Goal: Check status: Check status

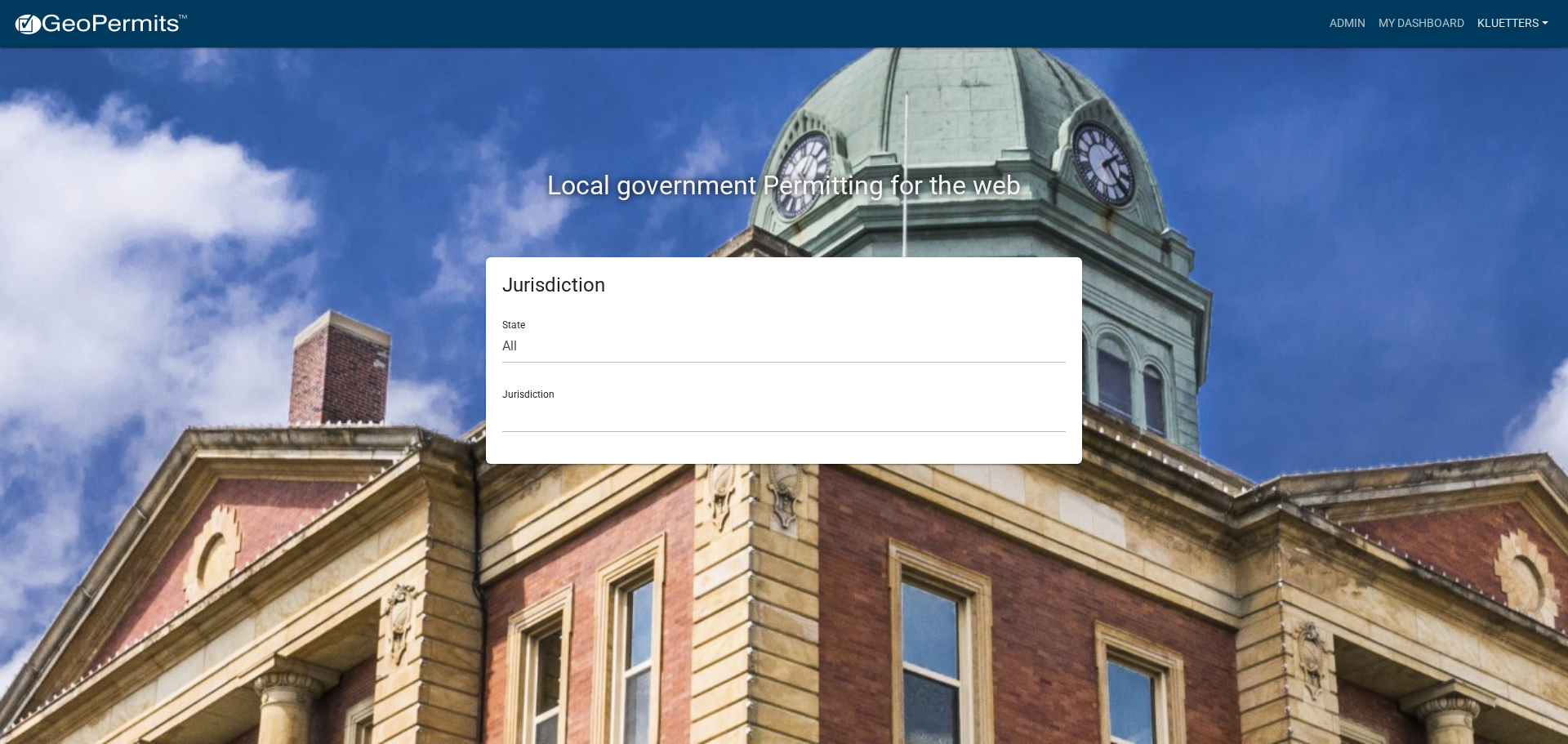
click at [1511, 24] on link "kluetters" at bounding box center [1513, 24] width 84 height 31
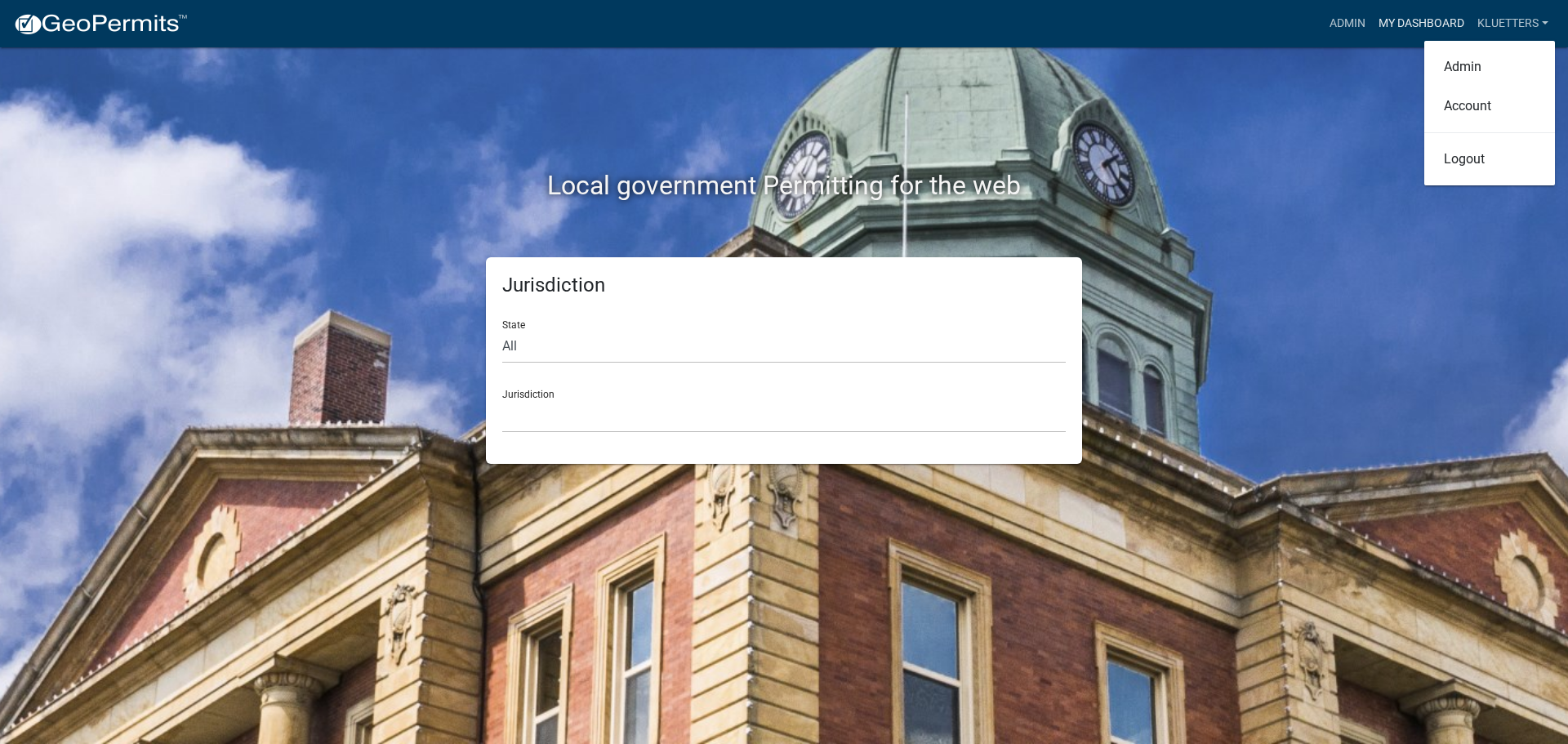
click at [1428, 20] on link "My Dashboard" at bounding box center [1422, 24] width 99 height 31
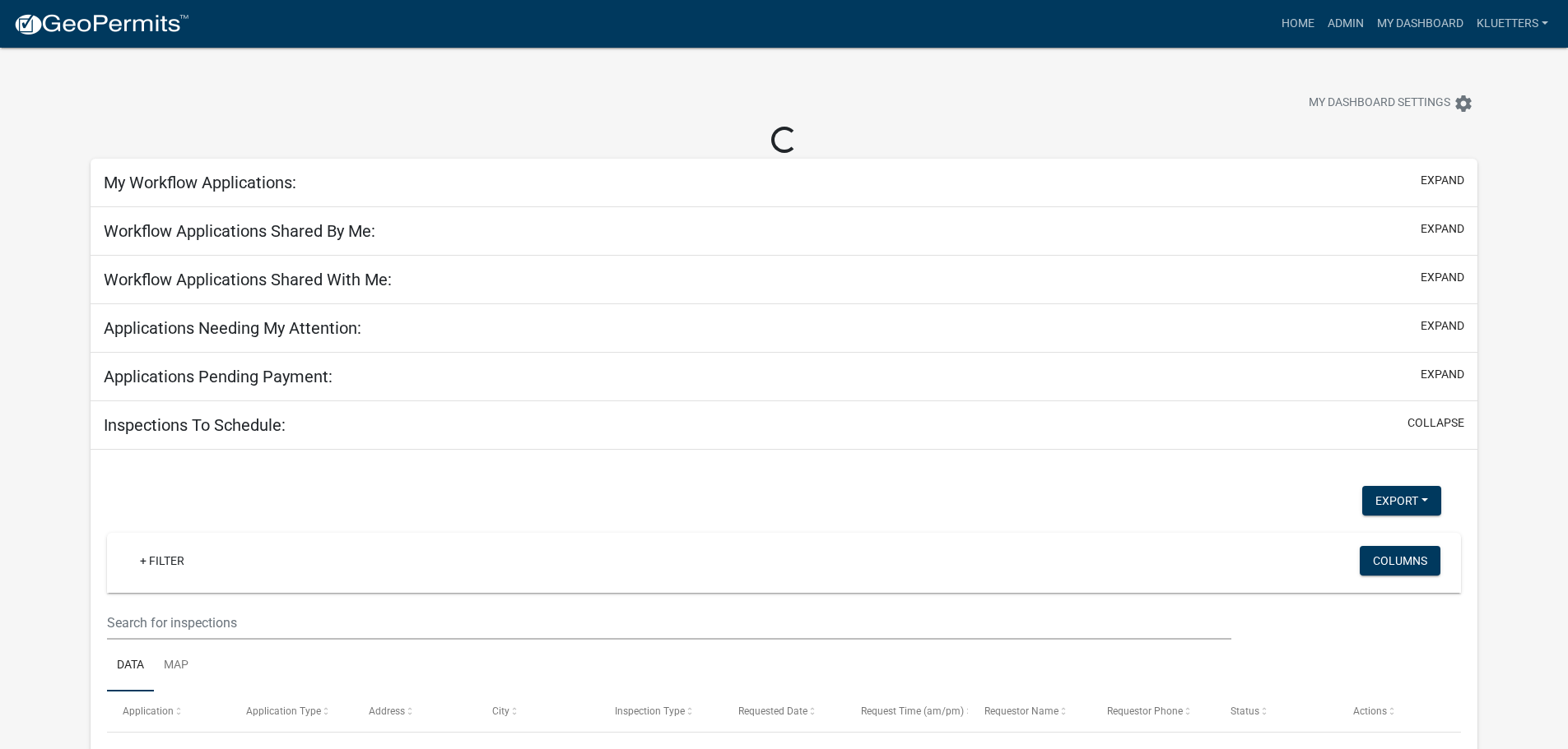
select select "3: 100"
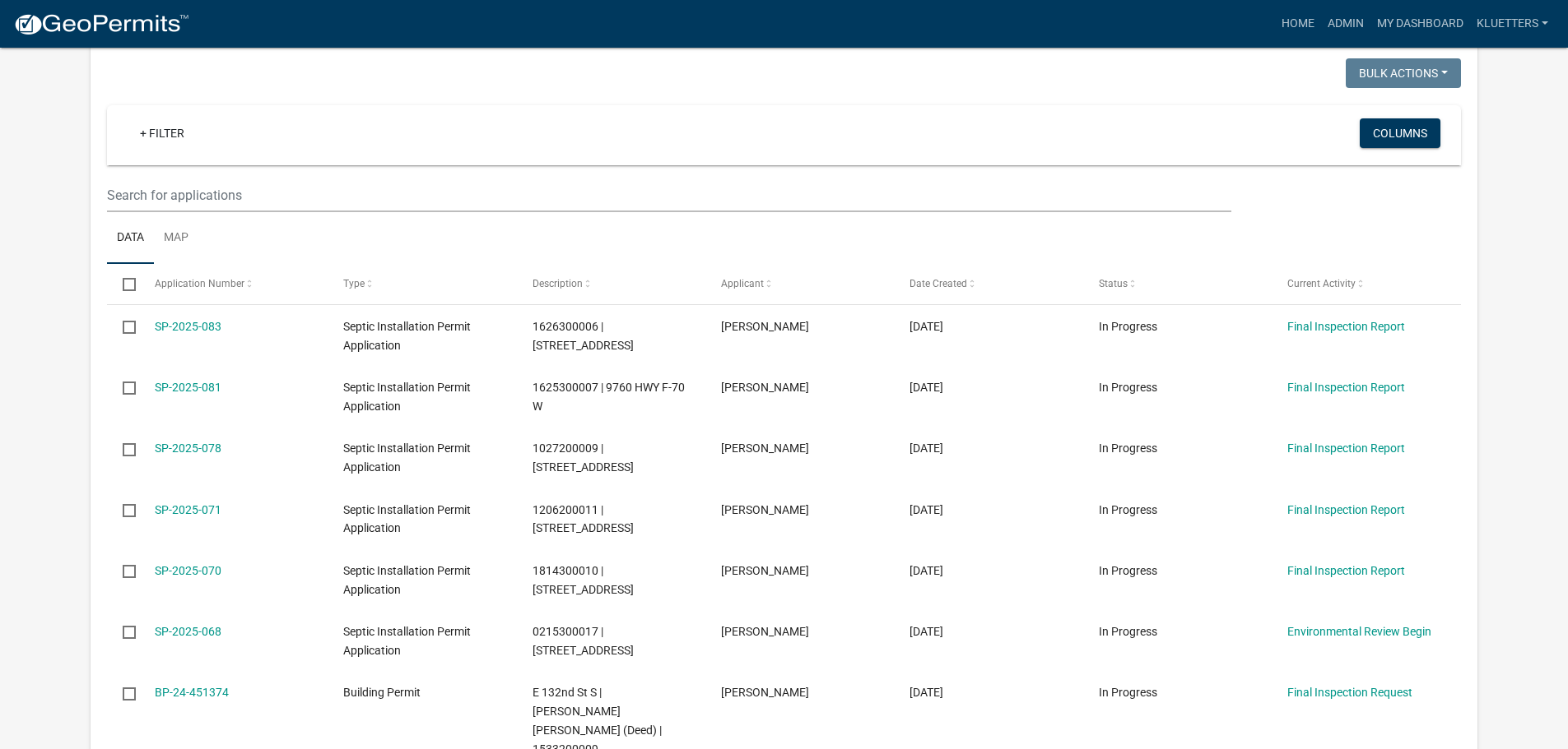
scroll to position [165, 0]
click at [244, 286] on span at bounding box center [249, 286] width 10 height 12
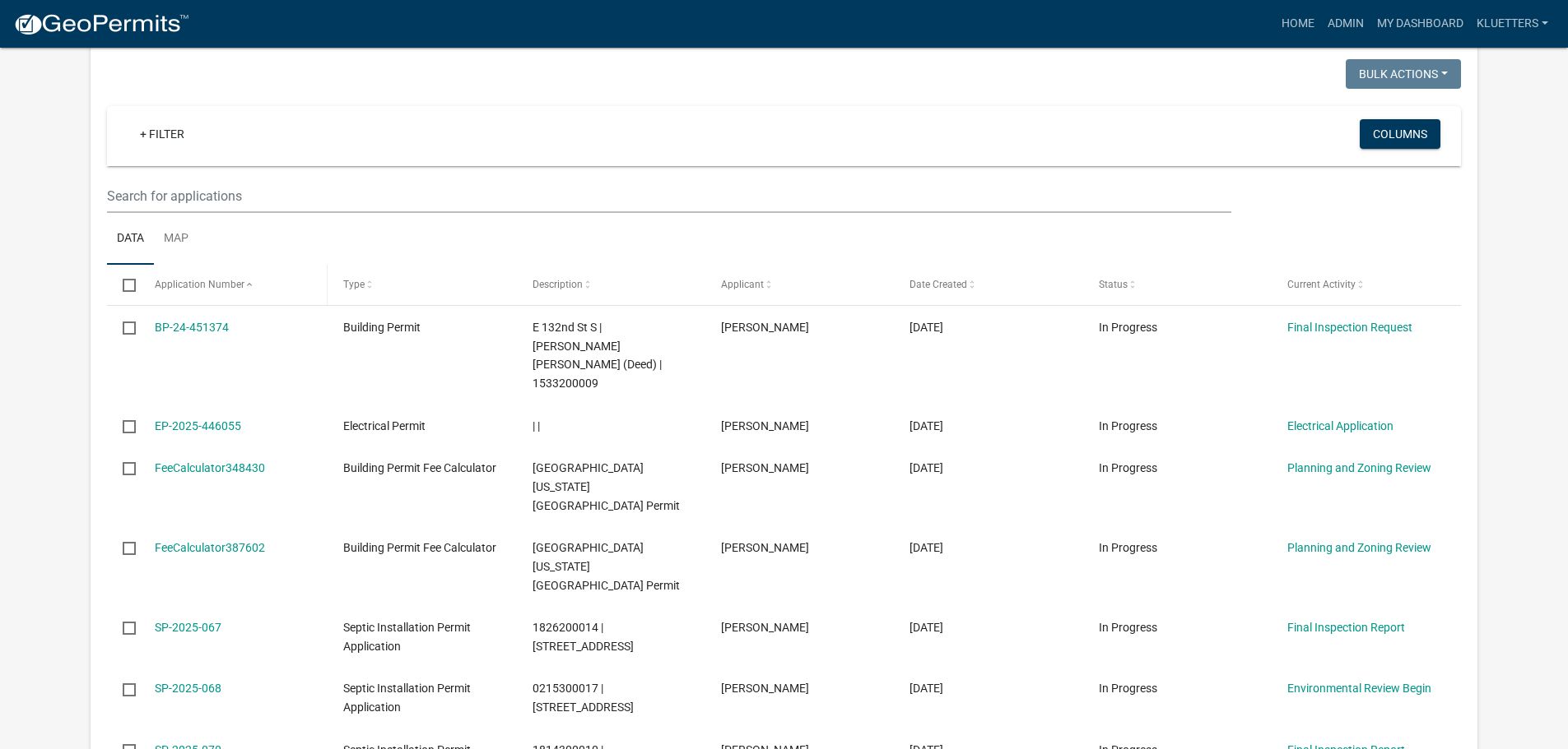
click at [244, 286] on span at bounding box center [249, 286] width 10 height 12
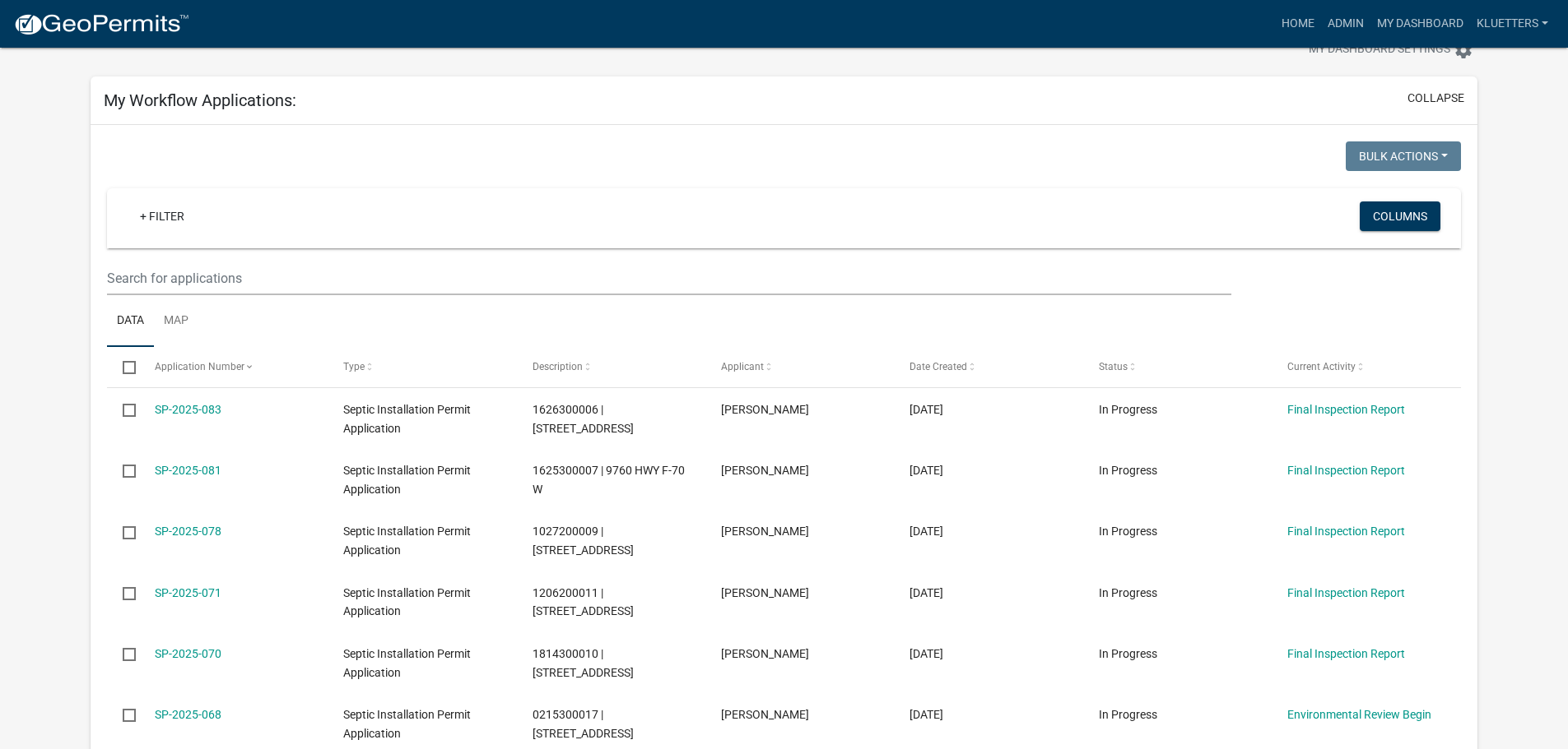
scroll to position [82, 0]
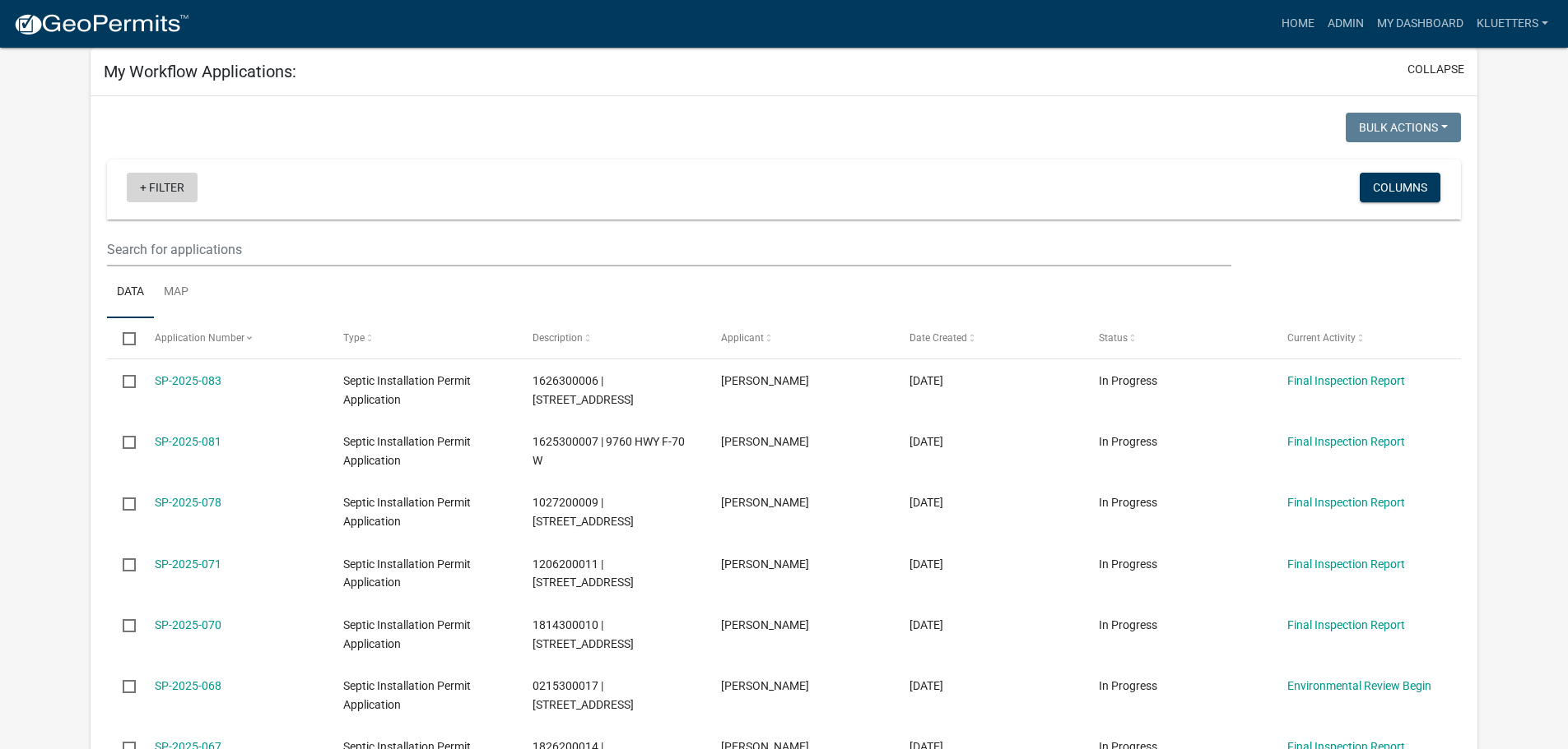
click at [169, 190] on link "+ Filter" at bounding box center [162, 187] width 71 height 30
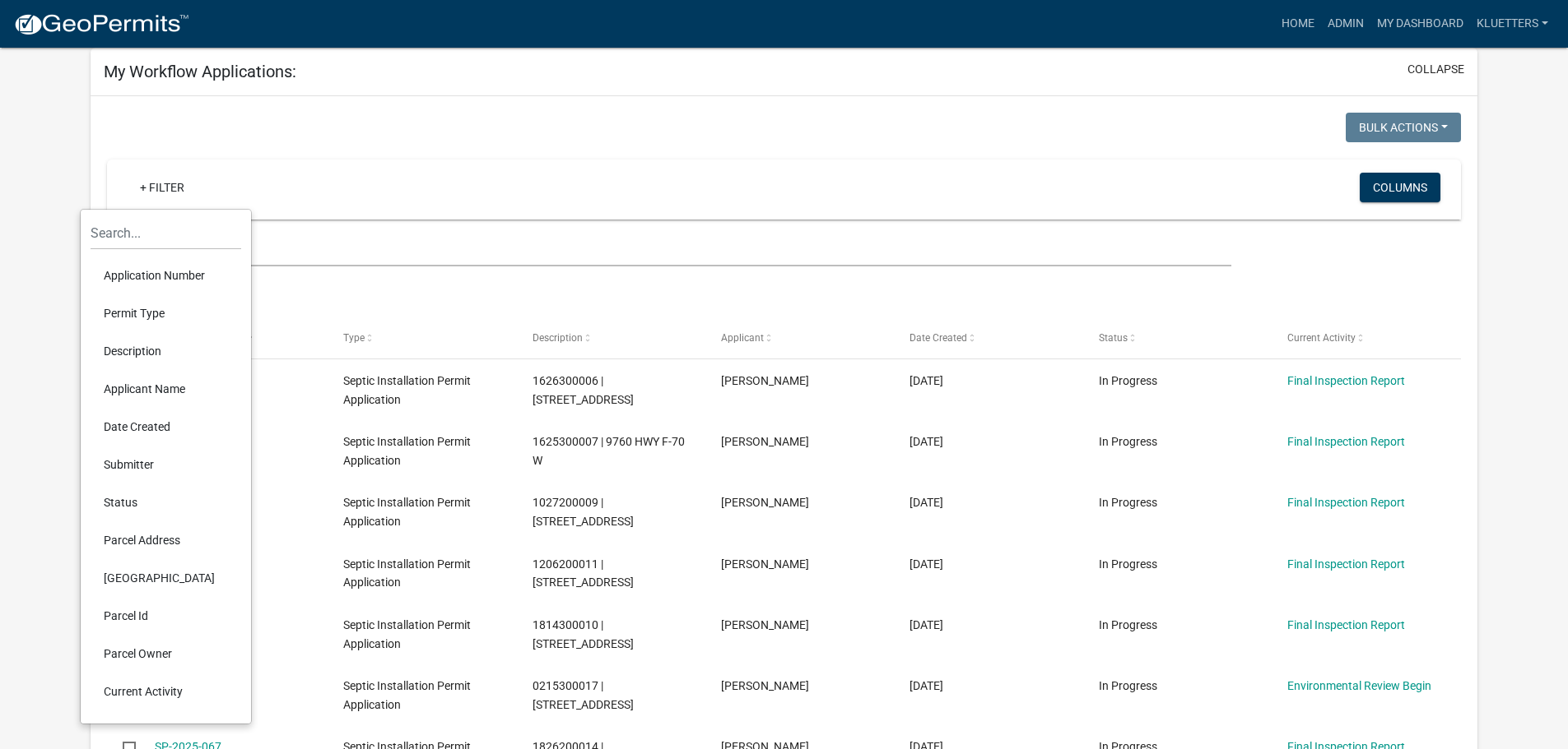
click at [158, 384] on li "Applicant Name" at bounding box center [166, 389] width 151 height 38
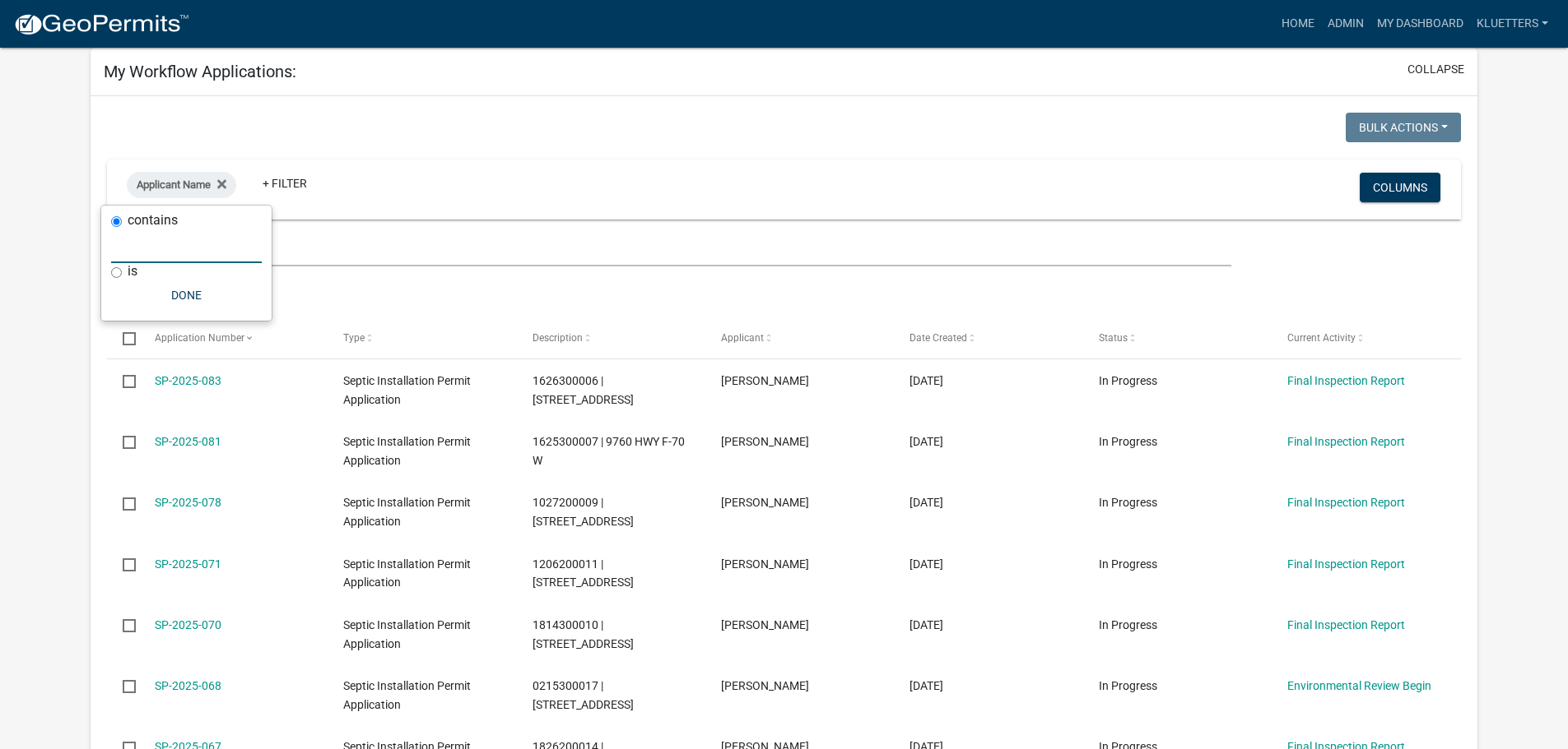
click at [159, 250] on input "text" at bounding box center [186, 246] width 151 height 34
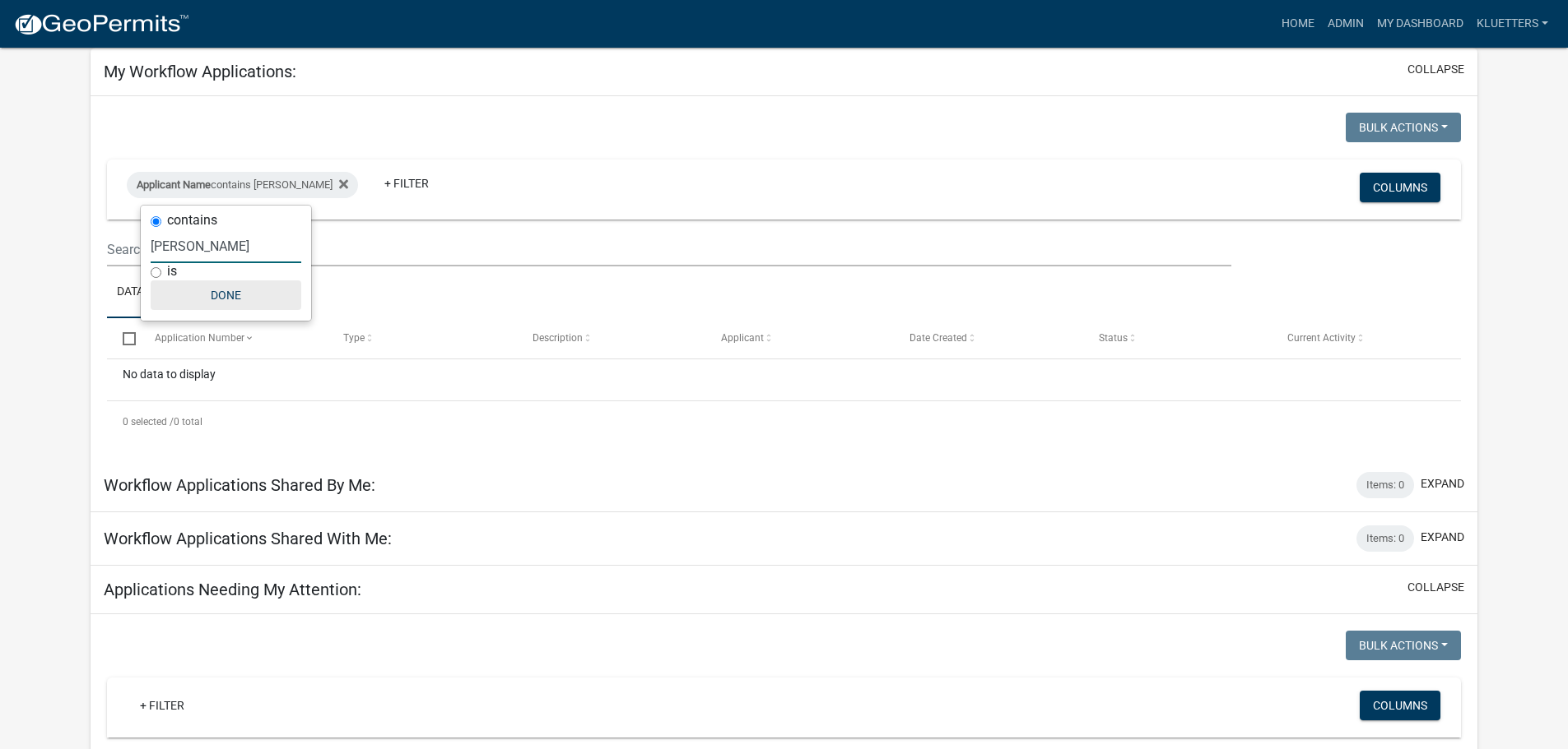
type input "[PERSON_NAME]"
click at [228, 298] on button "Done" at bounding box center [226, 295] width 151 height 30
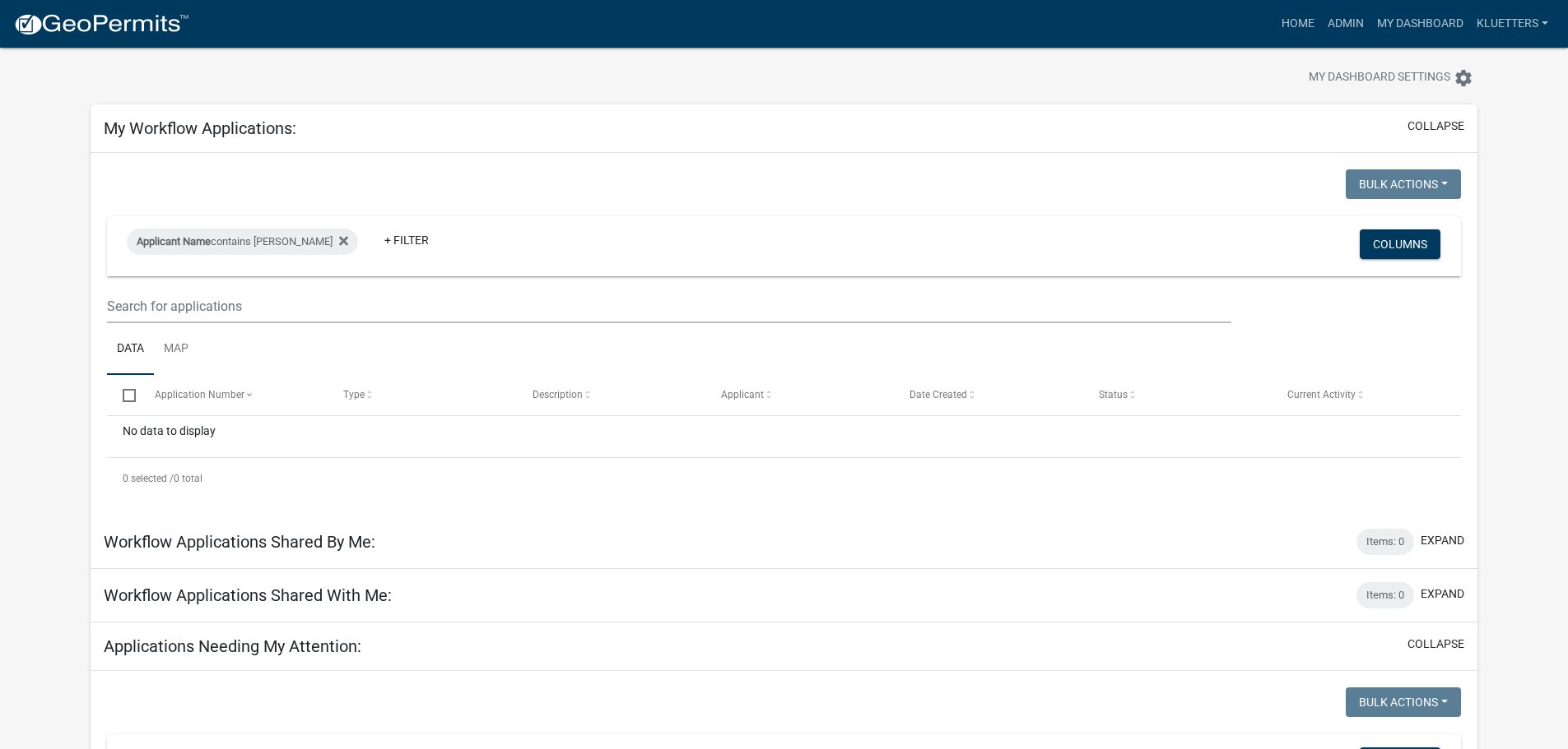
scroll to position [0, 0]
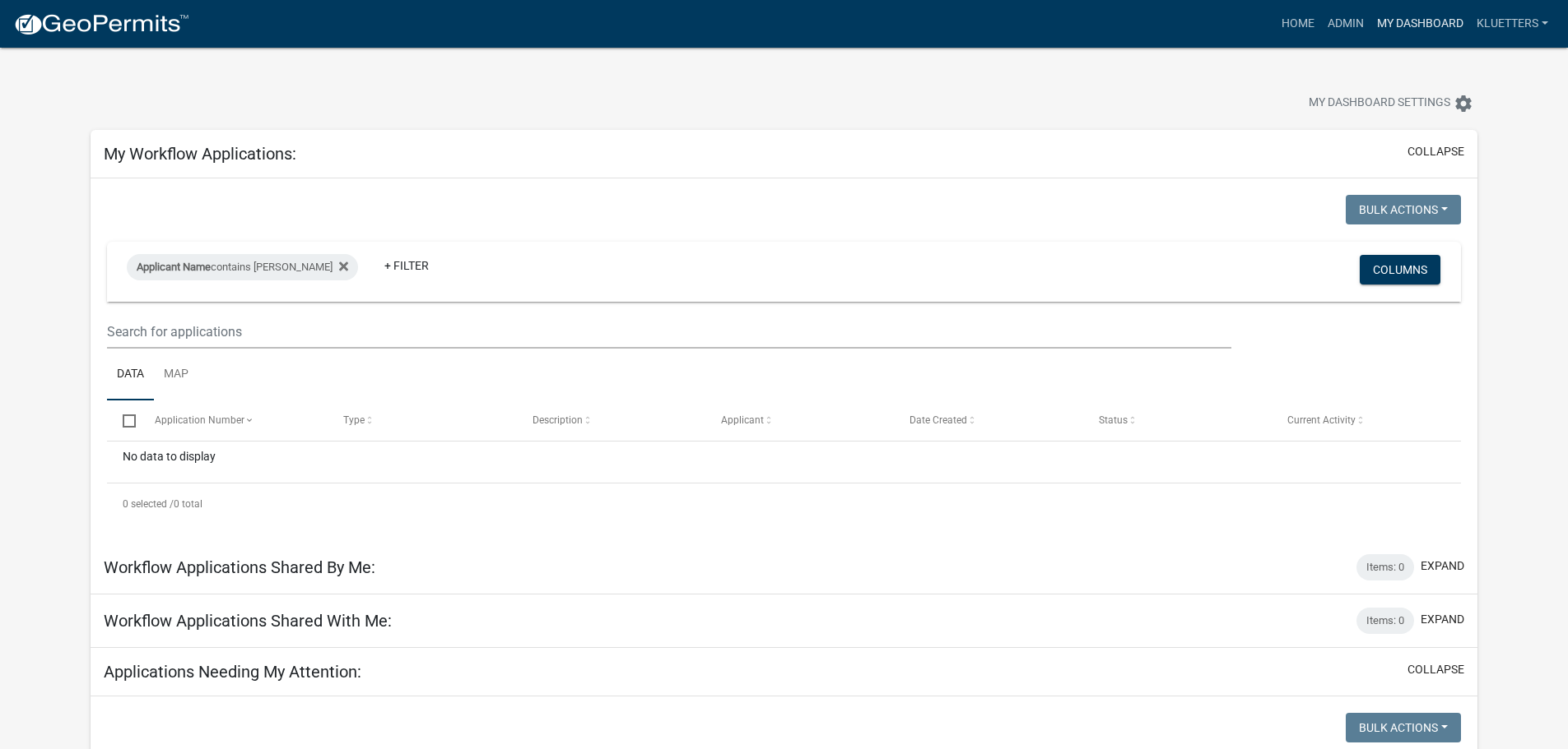
click at [1424, 18] on link "My Dashboard" at bounding box center [1420, 24] width 100 height 31
click at [1428, 21] on link "My Dashboard" at bounding box center [1420, 24] width 100 height 31
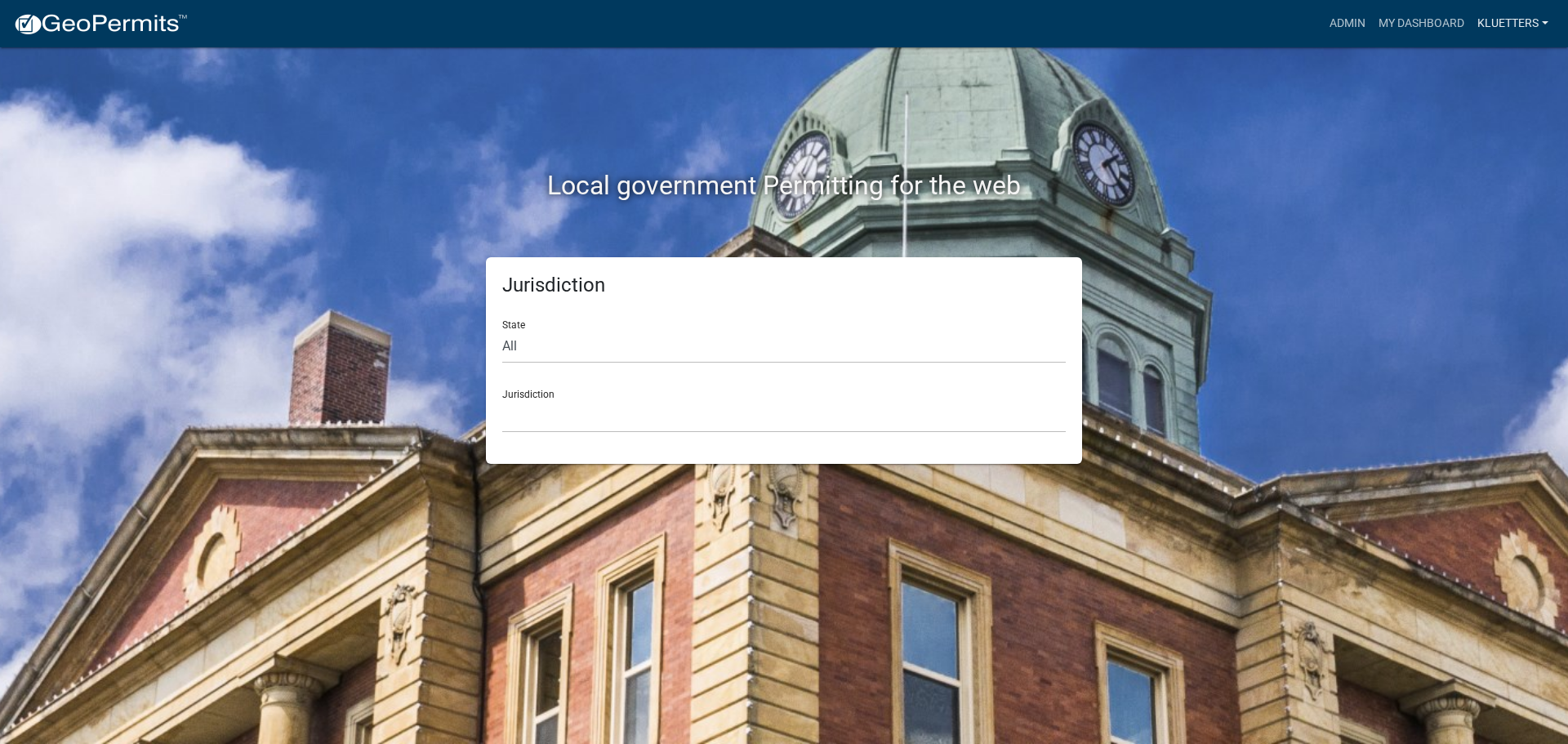
click at [1508, 18] on link "kluetters" at bounding box center [1513, 24] width 84 height 31
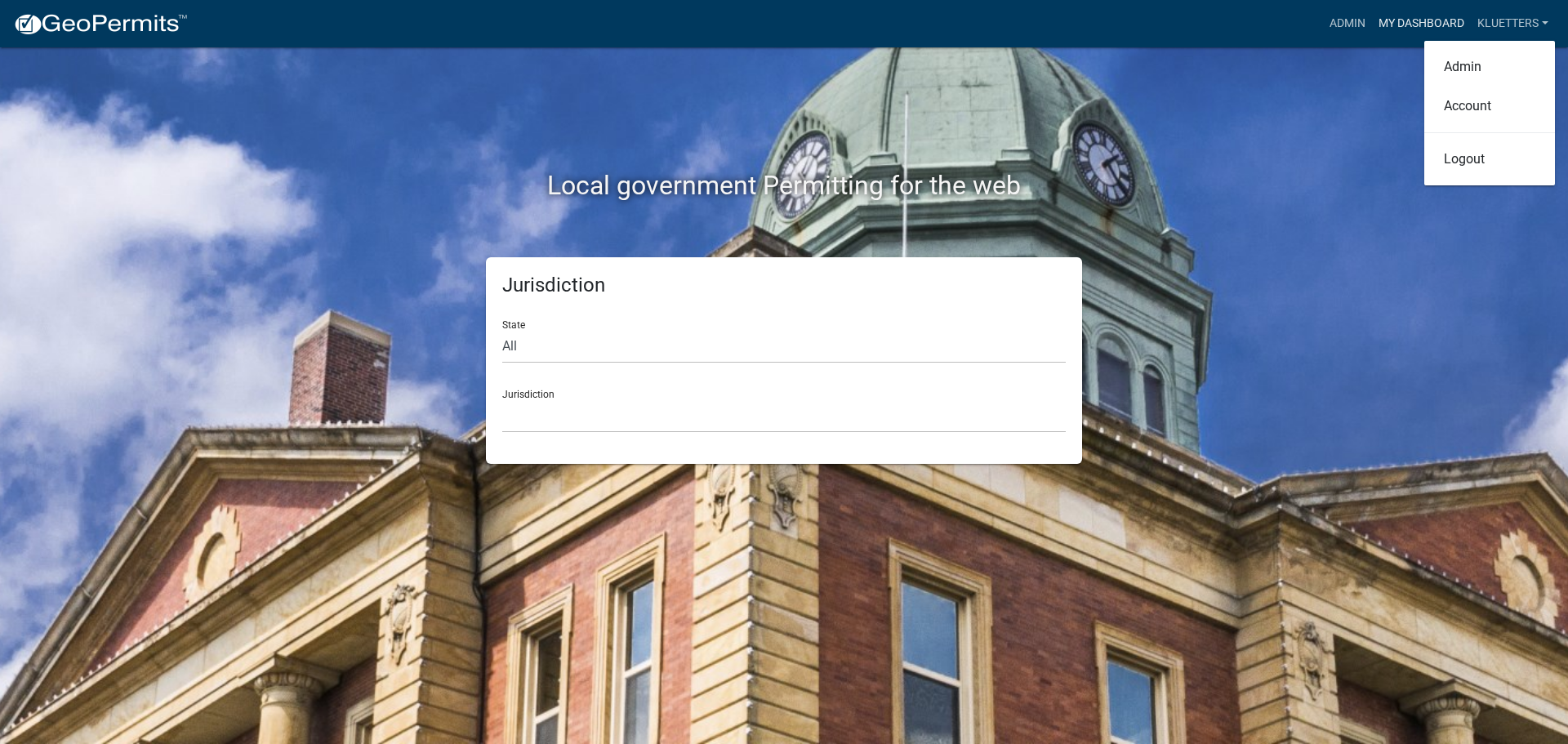
click at [1435, 28] on link "My Dashboard" at bounding box center [1422, 24] width 99 height 31
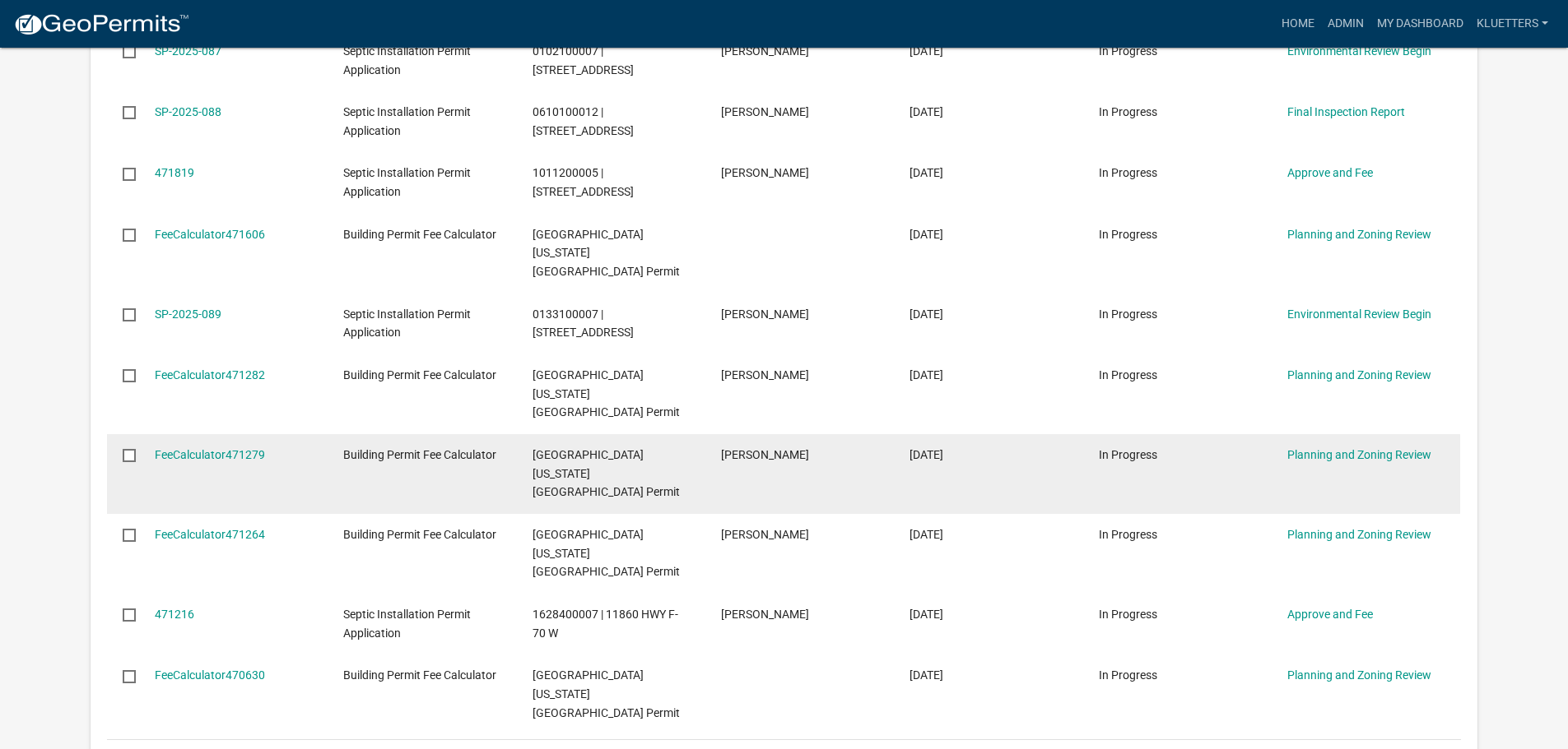
scroll to position [582, 0]
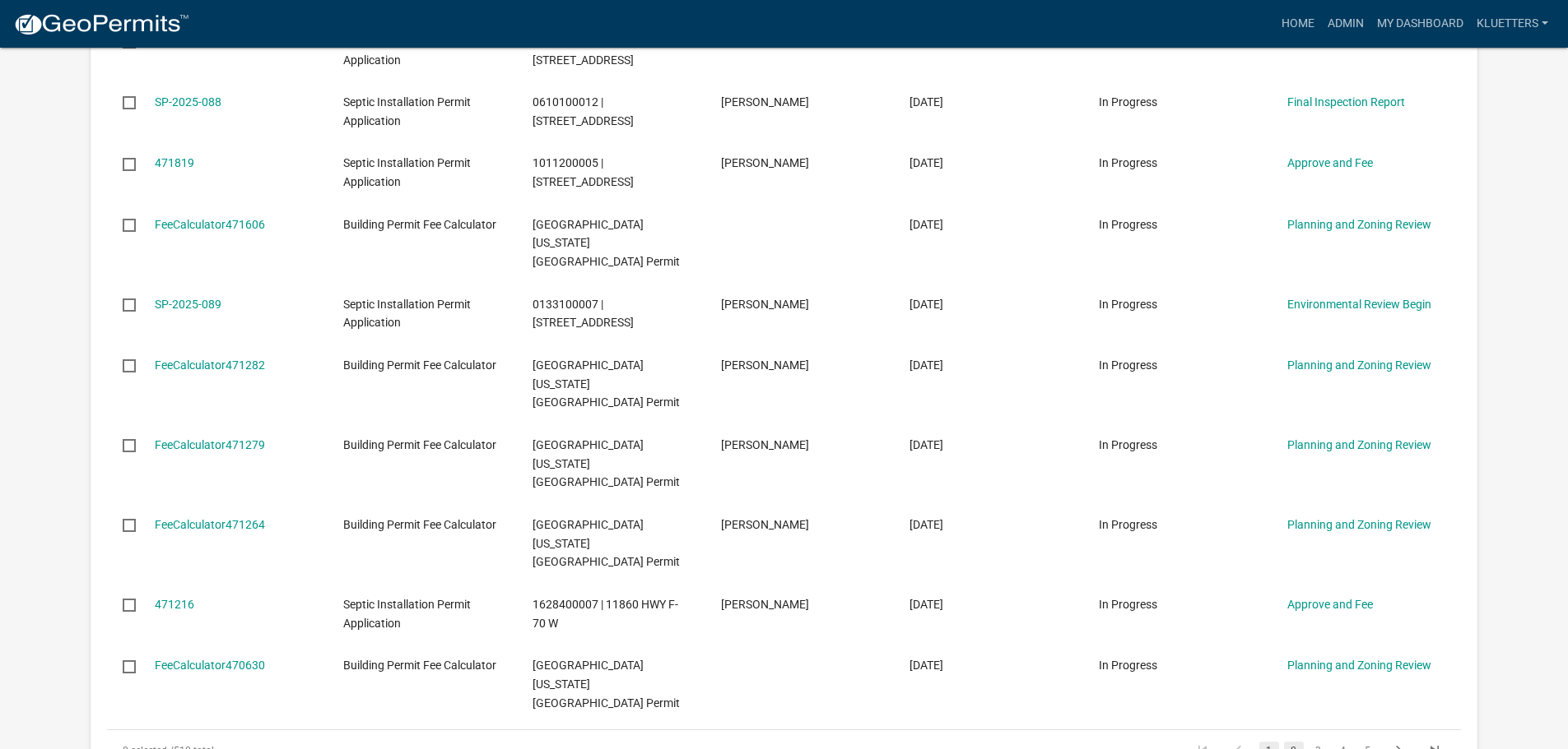
click at [1289, 742] on link "2" at bounding box center [1293, 751] width 19 height 18
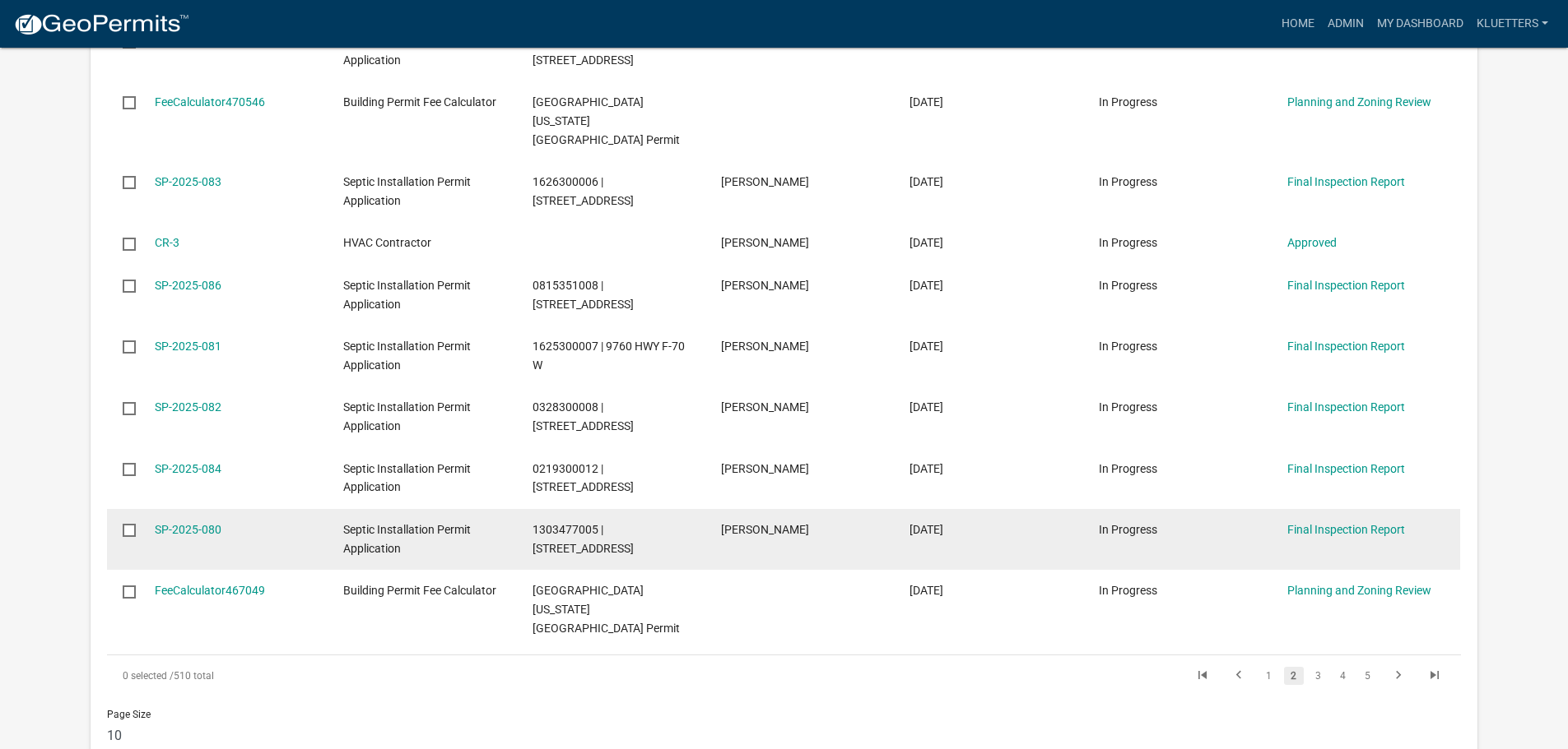
scroll to position [500, 0]
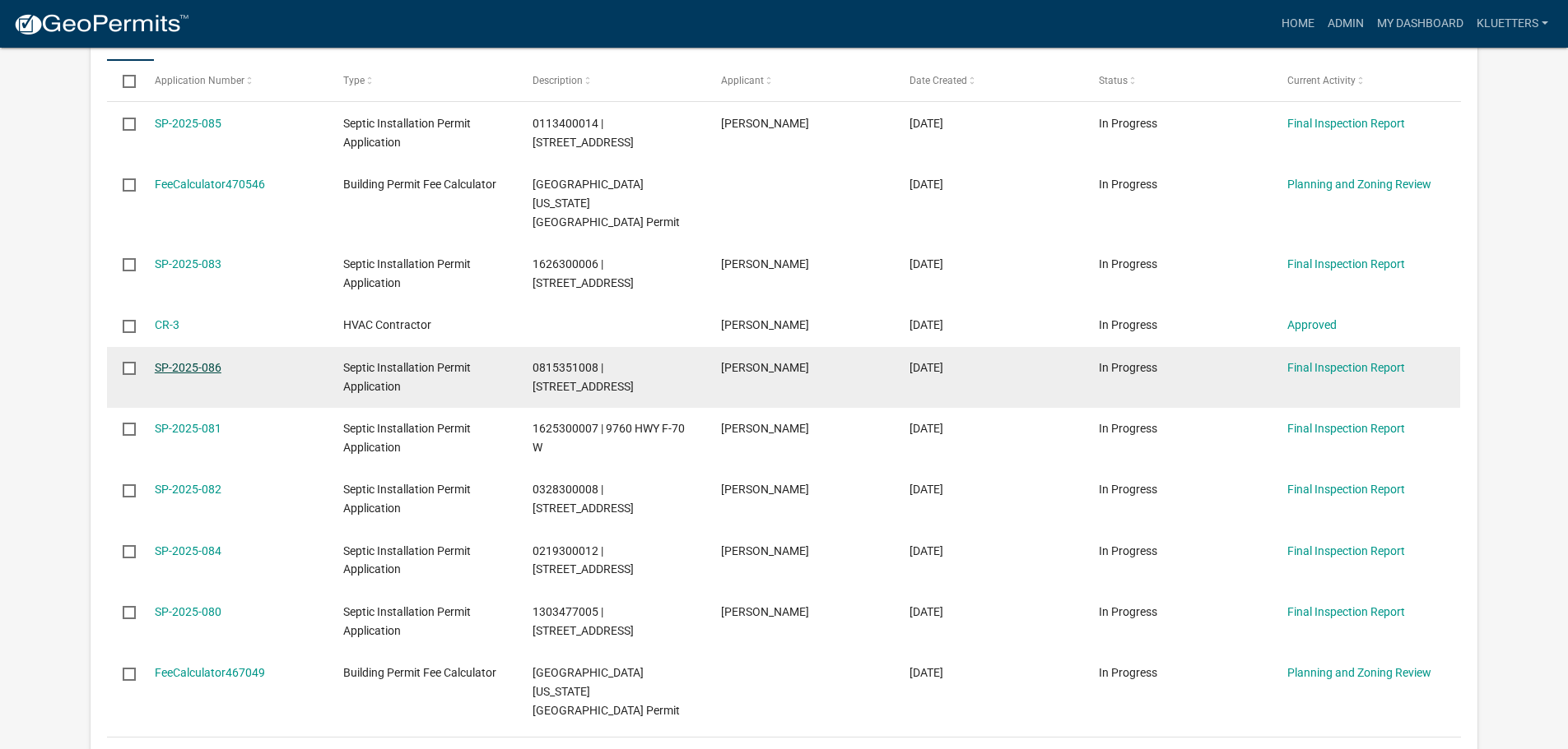
click at [198, 361] on link "SP-2025-086" at bounding box center [188, 368] width 67 height 14
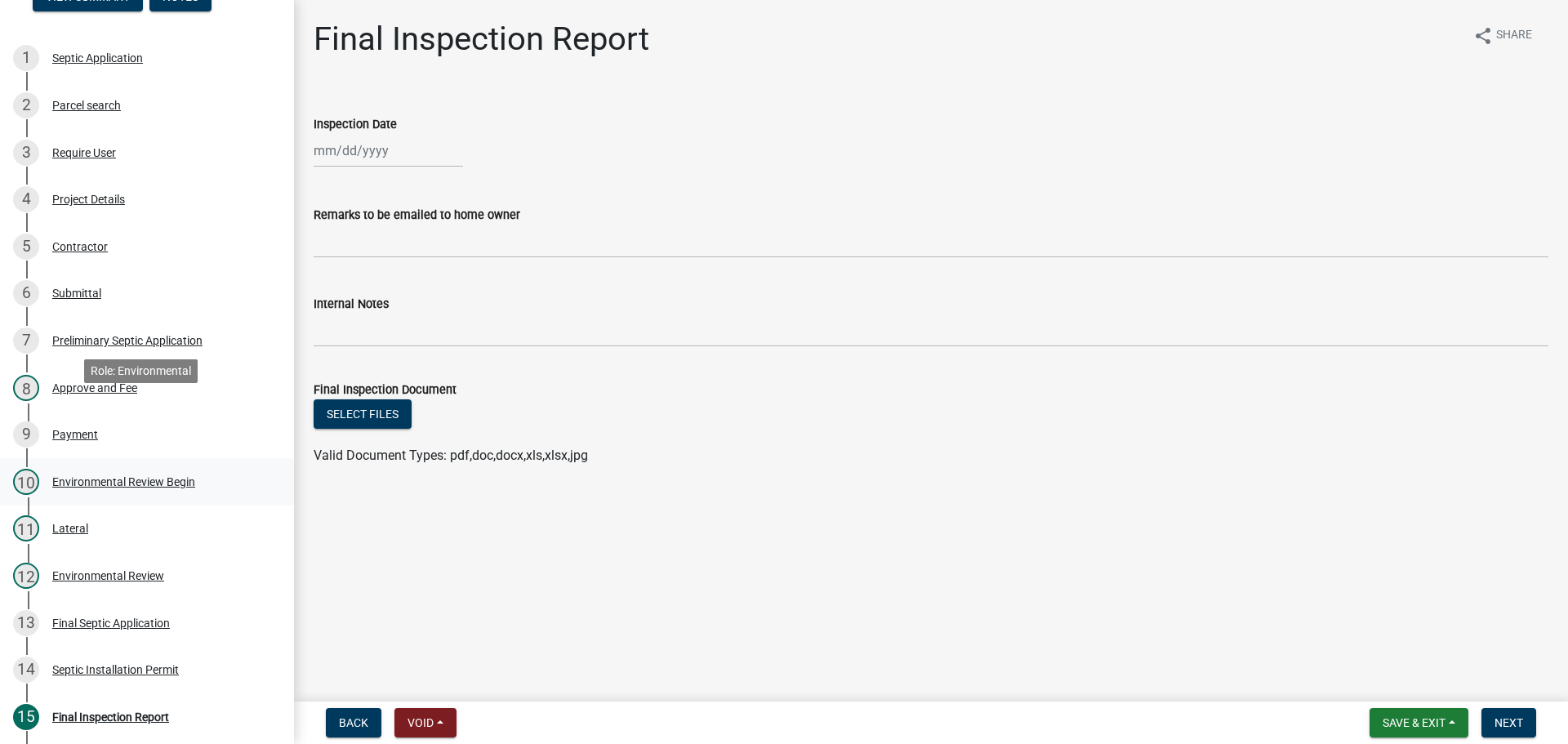
scroll to position [327, 0]
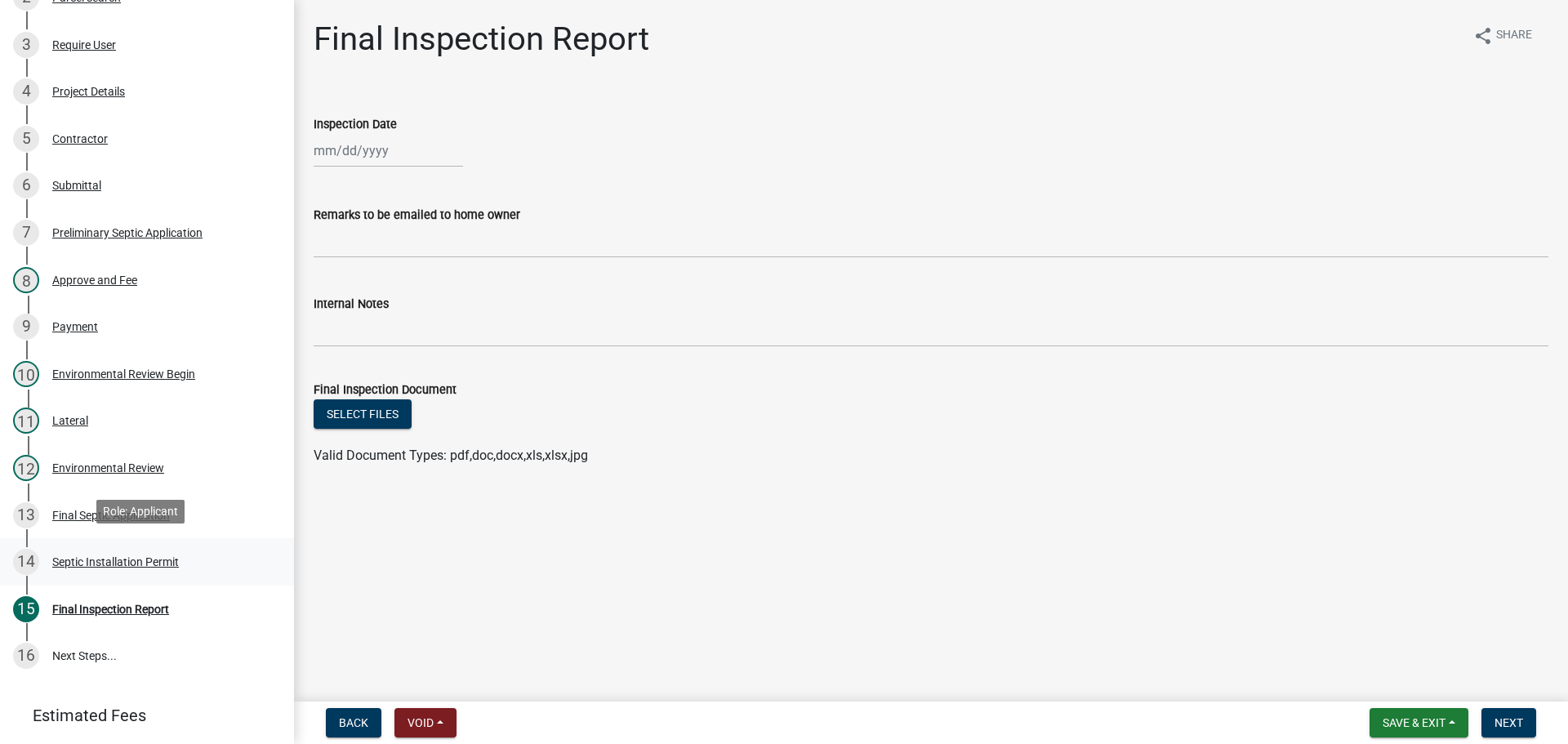
click at [150, 558] on div "Septic Installation Permit" at bounding box center [115, 563] width 127 height 12
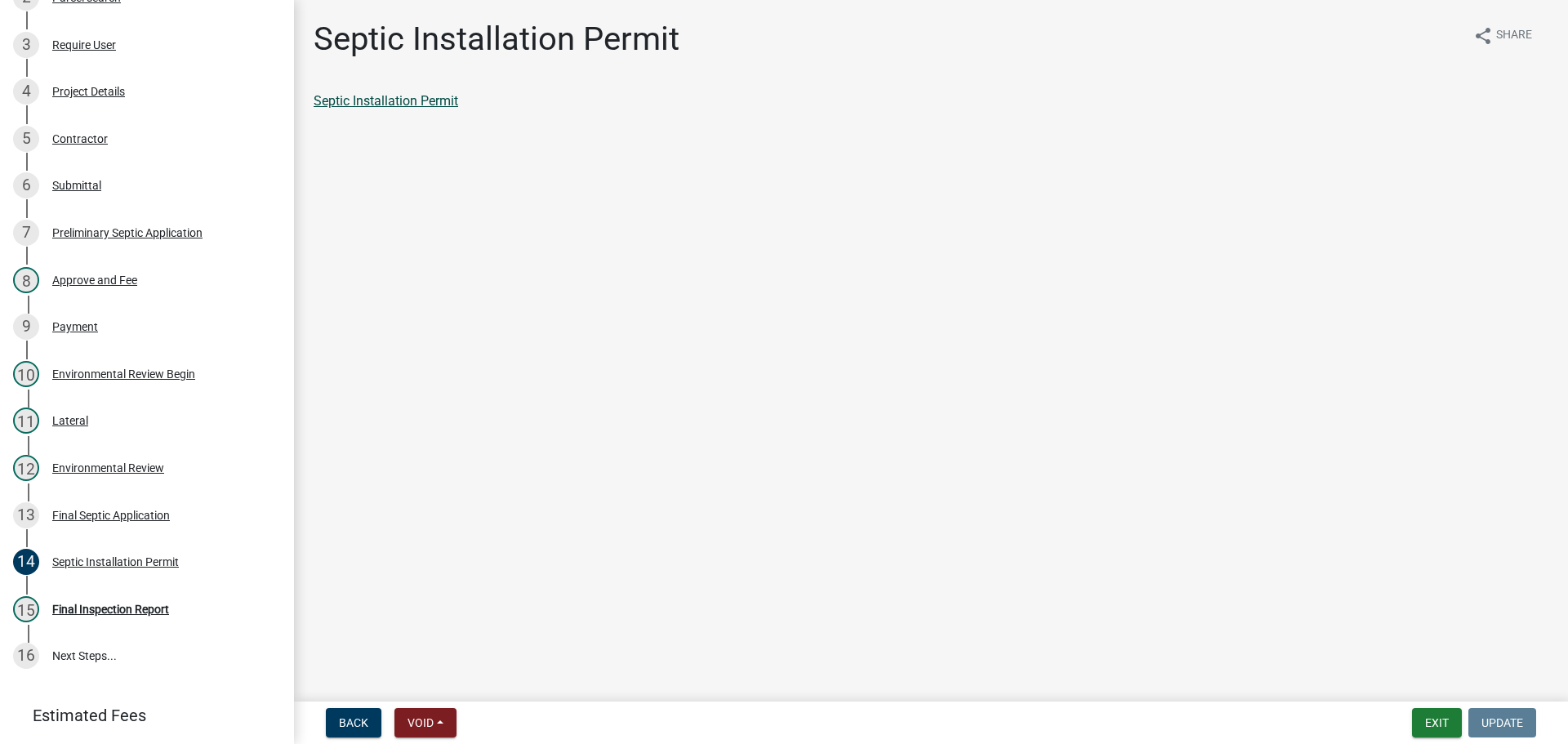
click at [389, 103] on link "Septic Installation Permit" at bounding box center [386, 101] width 144 height 15
